Goal: Information Seeking & Learning: Learn about a topic

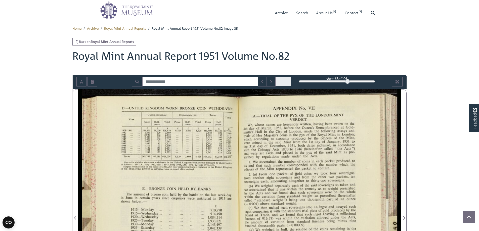
scroll to position [75, 0]
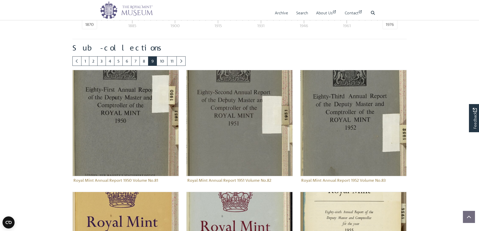
scroll to position [247, 0]
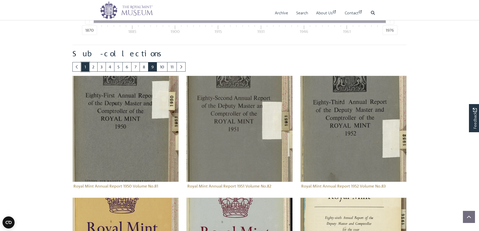
click at [88, 69] on link "1" at bounding box center [85, 67] width 8 height 10
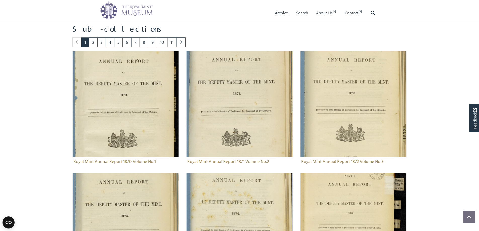
scroll to position [272, 0]
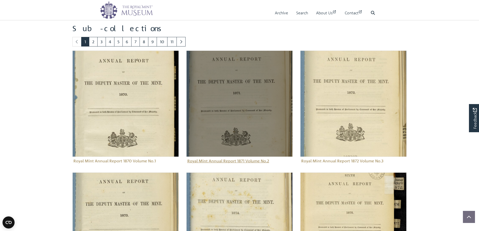
click at [230, 102] on img "Sub-collection" at bounding box center [239, 104] width 106 height 106
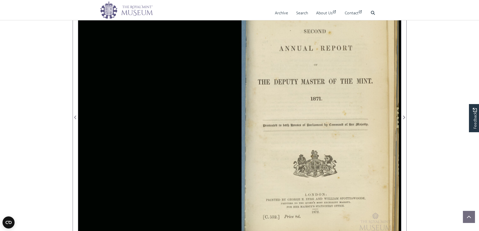
scroll to position [151, 0]
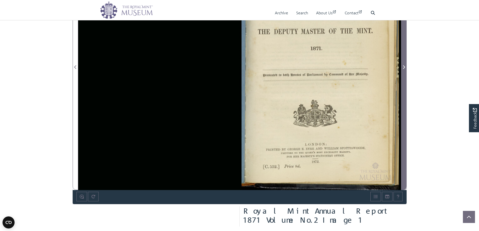
click at [404, 65] on icon "Next Page" at bounding box center [403, 67] width 3 height 4
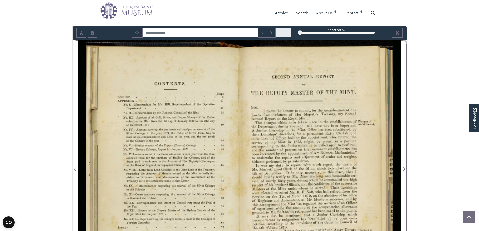
scroll to position [50, 0]
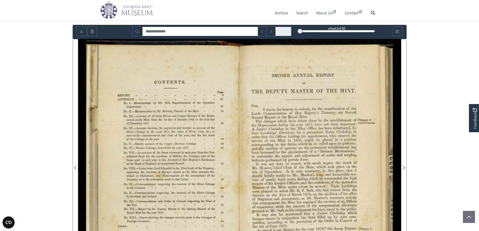
click at [205, 138] on div at bounding box center [158, 165] width 161 height 252
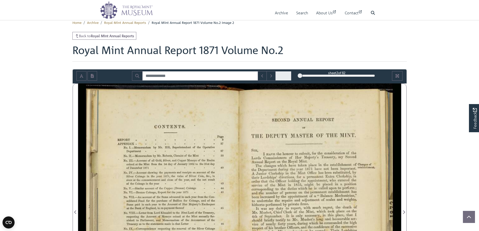
scroll to position [0, 0]
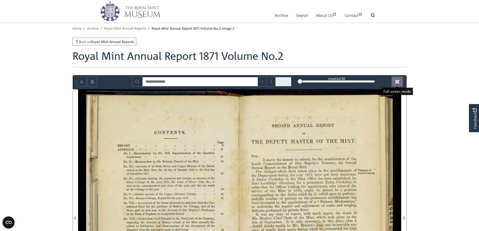
click at [397, 80] on icon "Full screen mode" at bounding box center [397, 82] width 4 height 4
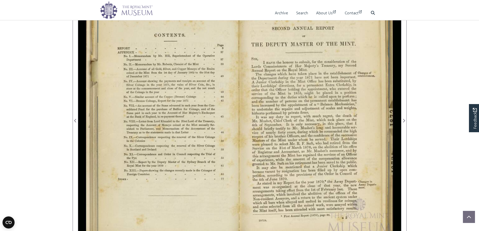
scroll to position [90, 0]
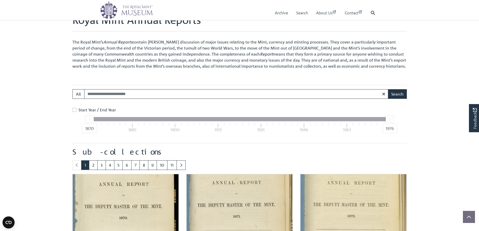
scroll to position [151, 0]
